Goal: Task Accomplishment & Management: Use online tool/utility

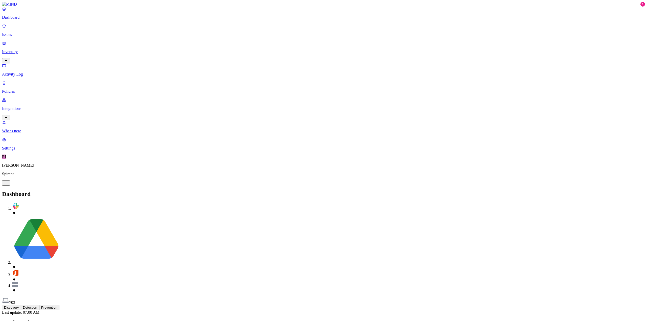
click at [27, 33] on p "Issues" at bounding box center [323, 34] width 643 height 5
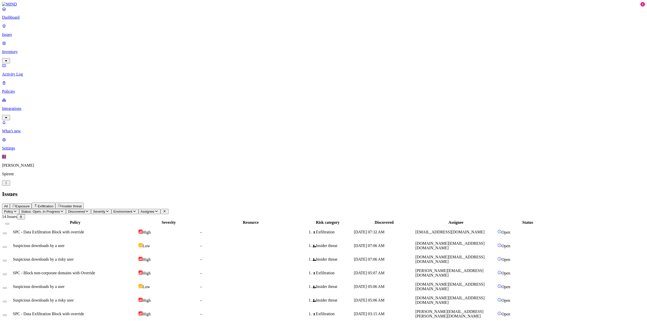
click at [154, 210] on span "Assignee" at bounding box center [147, 212] width 14 height 4
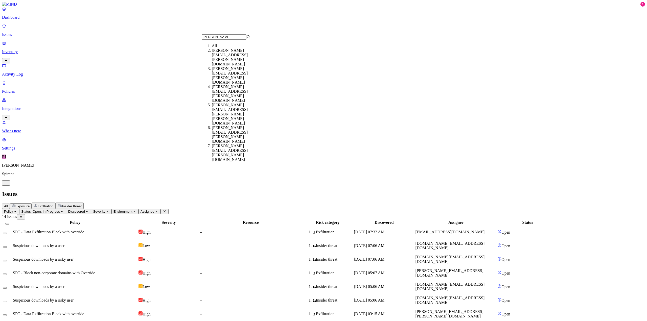
type input "[PERSON_NAME]"
click at [223, 56] on div "[PERSON_NAME][EMAIL_ADDRESS][PERSON_NAME][DOMAIN_NAME]" at bounding box center [236, 57] width 49 height 18
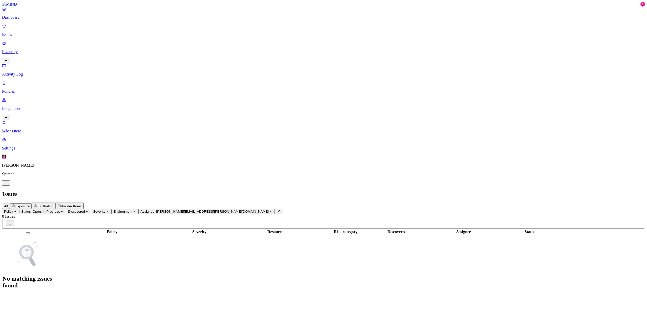
click at [226, 210] on span "Assignee: [PERSON_NAME][EMAIL_ADDRESS][PERSON_NAME][DOMAIN_NAME]" at bounding box center [204, 212] width 128 height 4
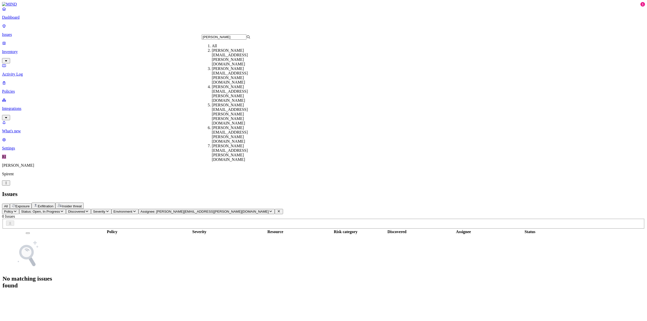
type input "[PERSON_NAME]"
click at [227, 66] on div "[PERSON_NAME][EMAIL_ADDRESS][PERSON_NAME][DOMAIN_NAME]" at bounding box center [236, 75] width 49 height 18
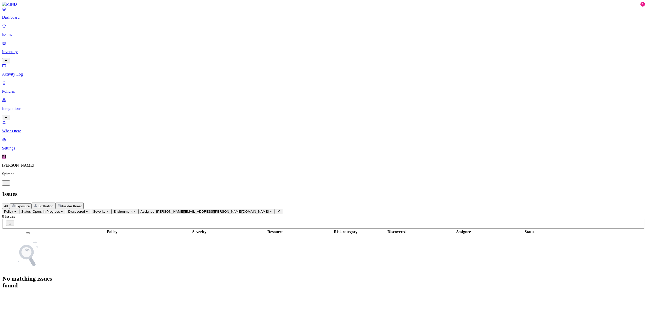
click at [269, 210] on icon "button" at bounding box center [271, 211] width 4 height 3
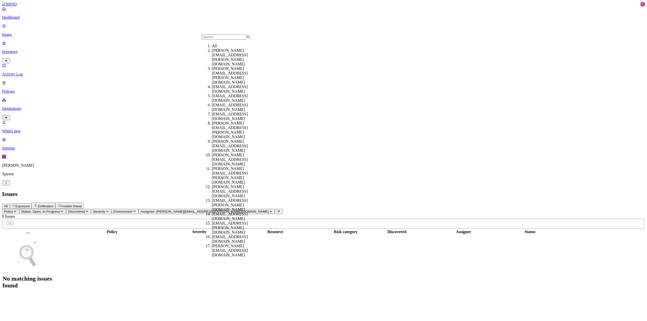
click at [63, 211] on icon "button" at bounding box center [62, 212] width 3 height 2
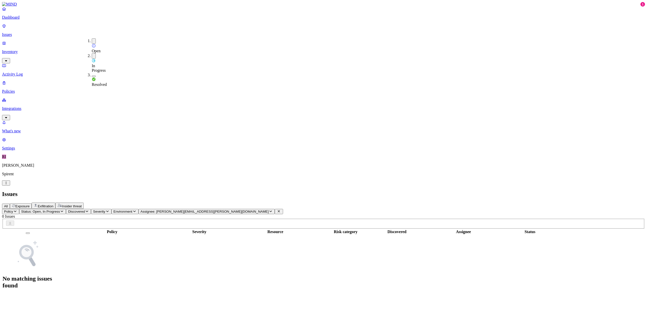
click at [92, 76] on button "button" at bounding box center [94, 77] width 4 height 2
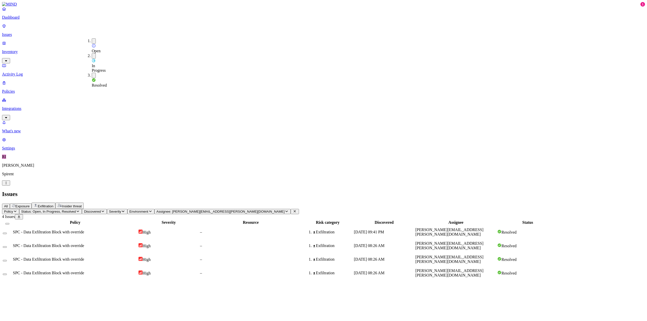
click at [259, 191] on div "Issues" at bounding box center [323, 194] width 643 height 7
click at [257, 209] on button "Assignee: [PERSON_NAME][EMAIL_ADDRESS][PERSON_NAME][DOMAIN_NAME]" at bounding box center [222, 211] width 136 height 5
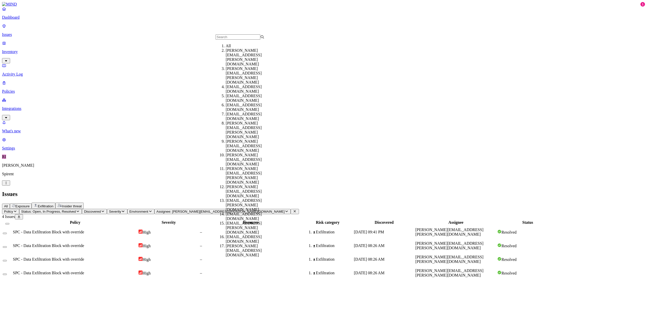
click at [247, 40] on input "text" at bounding box center [238, 36] width 45 height 5
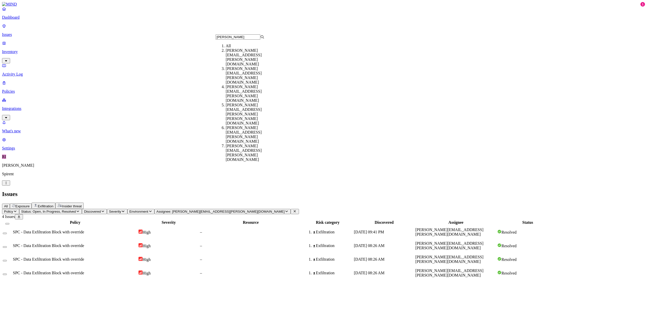
type input "[PERSON_NAME]"
click at [246, 56] on div "[PERSON_NAME][EMAIL_ADDRESS][PERSON_NAME][DOMAIN_NAME]" at bounding box center [250, 57] width 49 height 18
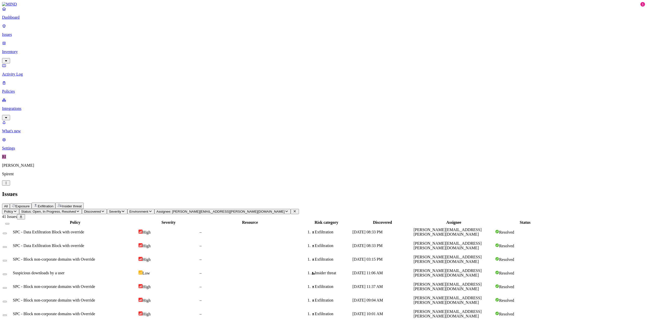
click at [240, 210] on span "Assignee: [PERSON_NAME][EMAIL_ADDRESS][PERSON_NAME][DOMAIN_NAME]" at bounding box center [220, 212] width 128 height 4
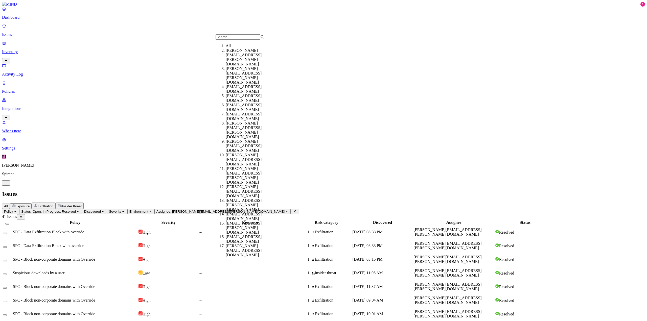
click at [237, 48] on div "All" at bounding box center [250, 46] width 49 height 5
